Goal: Information Seeking & Learning: Learn about a topic

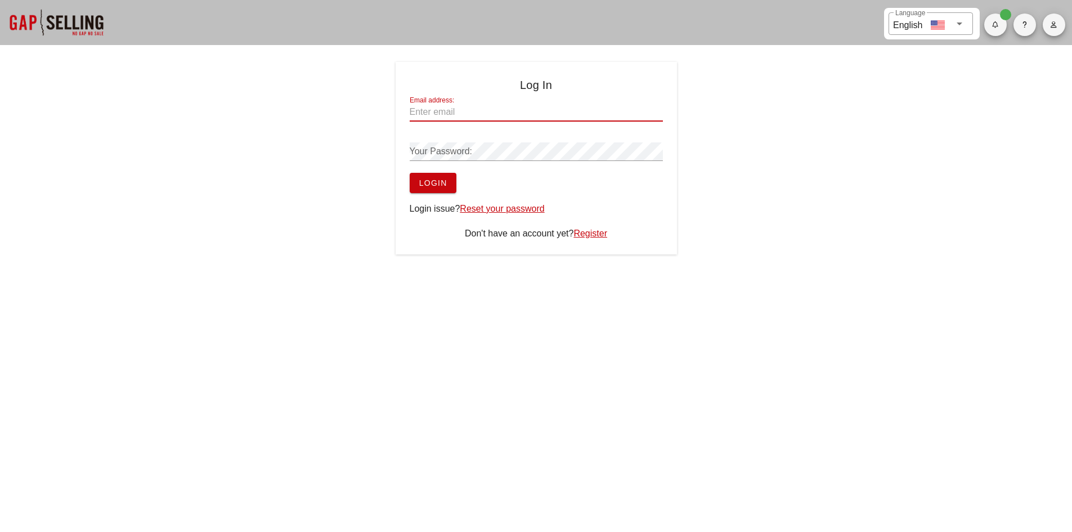
type input "[EMAIL_ADDRESS][DOMAIN_NAME]"
click at [471, 109] on input "[EMAIL_ADDRESS][DOMAIN_NAME]" at bounding box center [536, 112] width 253 height 18
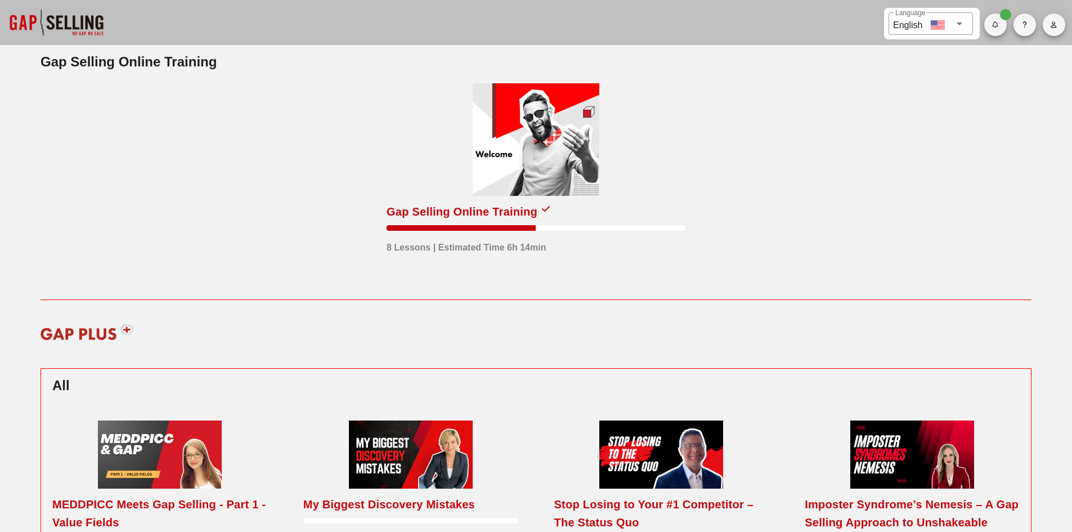
click at [512, 208] on div "Gap Selling Online Training" at bounding box center [461, 212] width 151 height 18
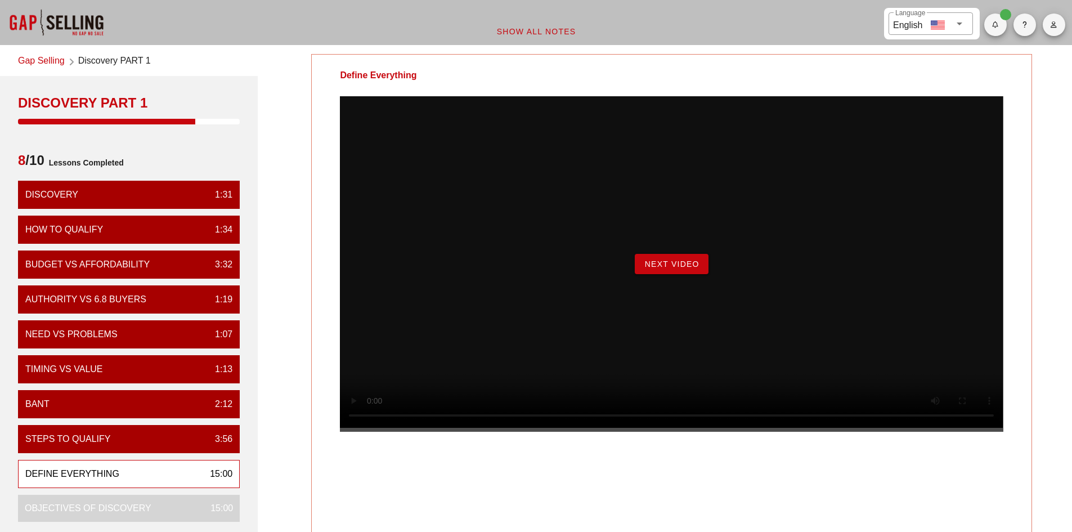
click at [882, 431] on div "Next Video" at bounding box center [671, 263] width 663 height 335
click at [889, 431] on div "Next Video" at bounding box center [671, 263] width 663 height 335
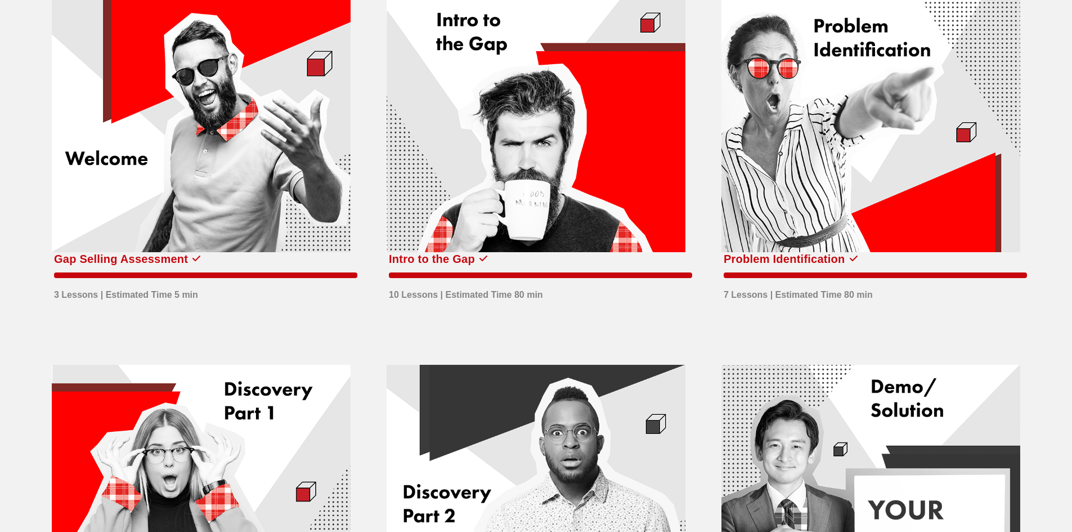
scroll to position [113, 0]
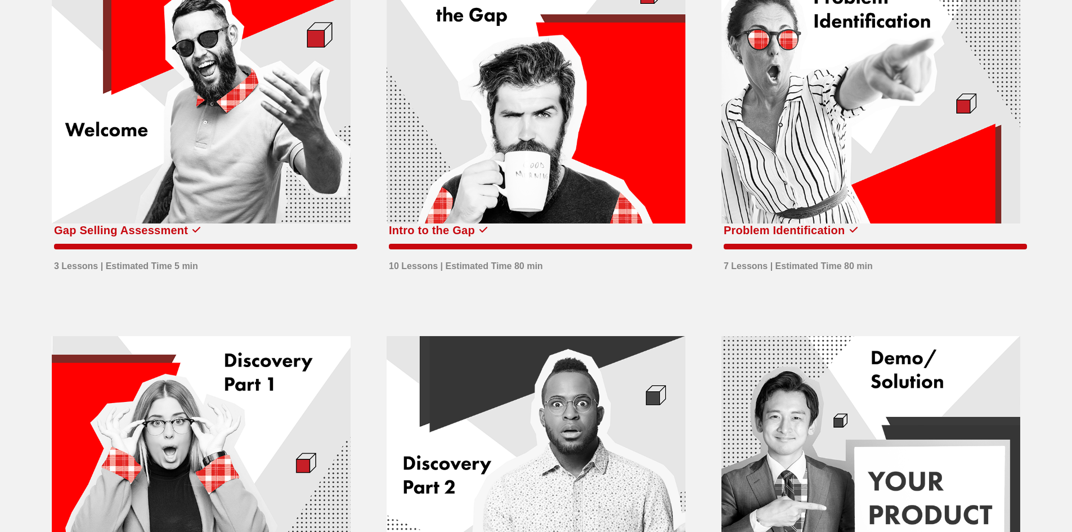
click at [527, 162] on div at bounding box center [535, 97] width 299 height 253
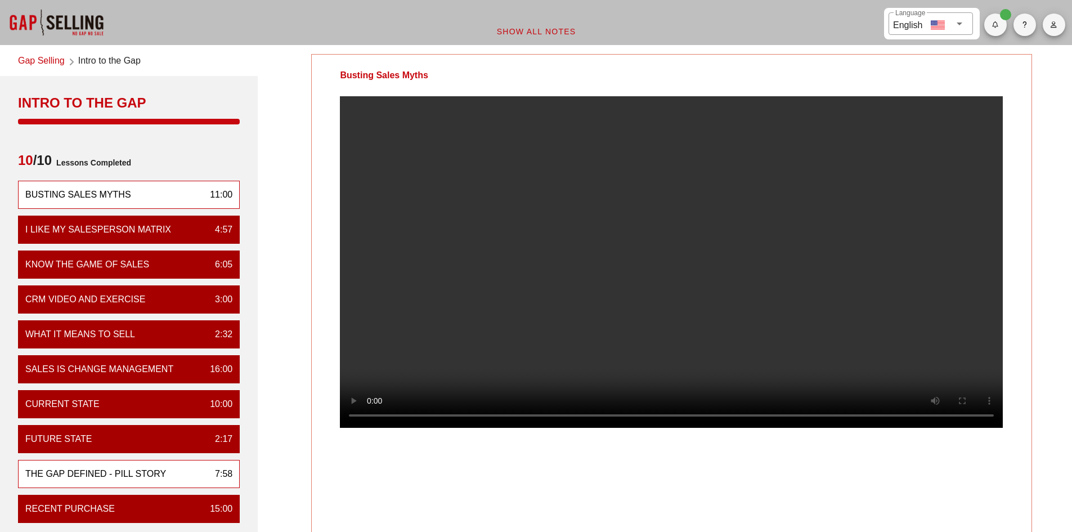
click at [89, 473] on div "The Gap Defined - Pill Story" at bounding box center [95, 474] width 141 height 14
